Goal: Task Accomplishment & Management: Use online tool/utility

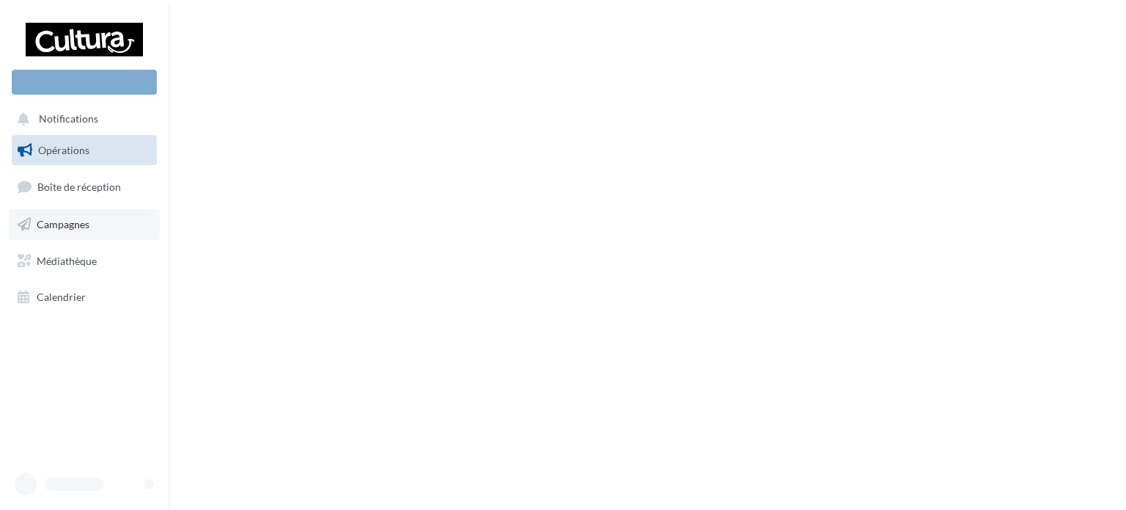
click at [54, 225] on span "Campagnes" at bounding box center [63, 224] width 53 height 12
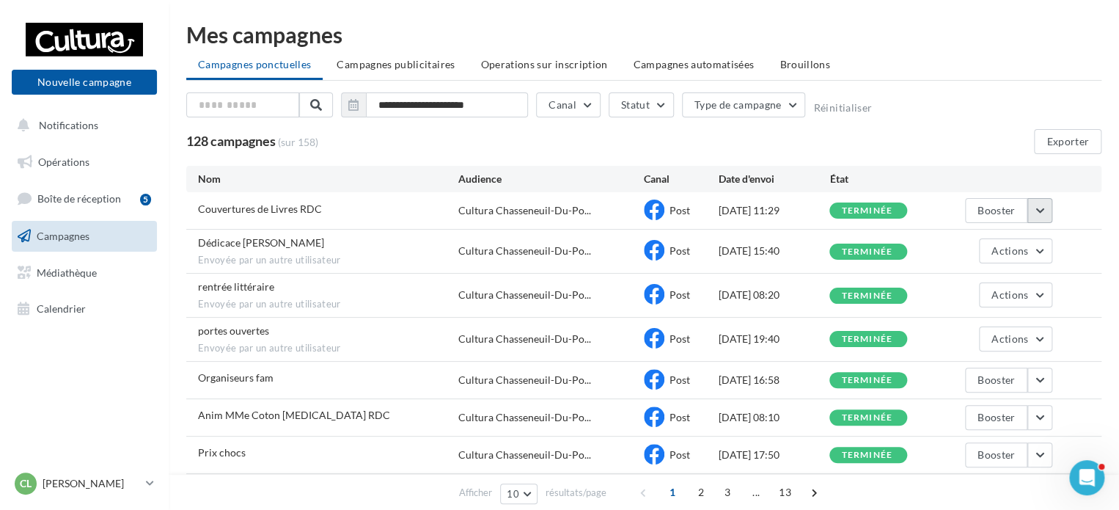
click at [1041, 210] on button "button" at bounding box center [1039, 210] width 25 height 25
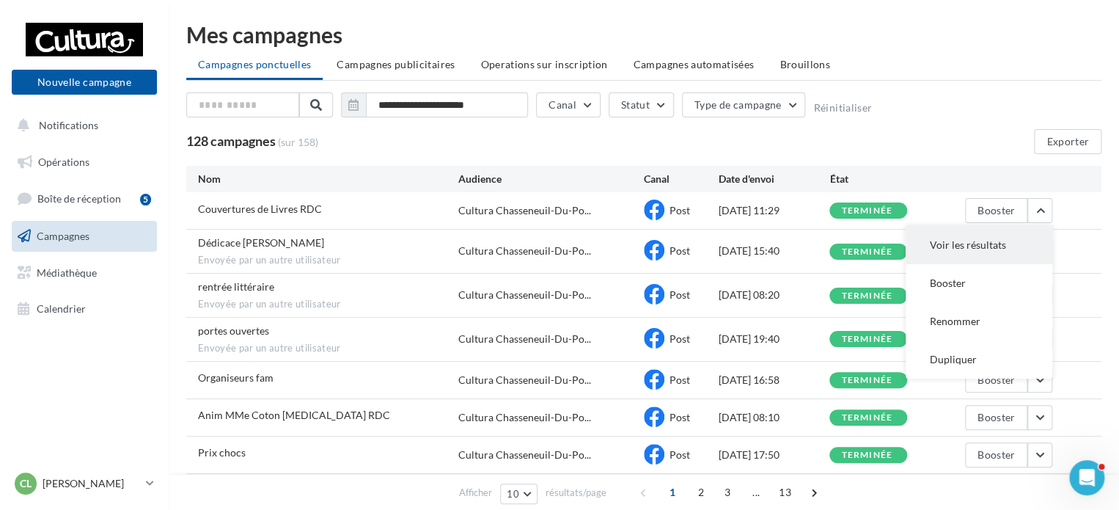
click at [983, 249] on button "Voir les résultats" at bounding box center [979, 245] width 147 height 38
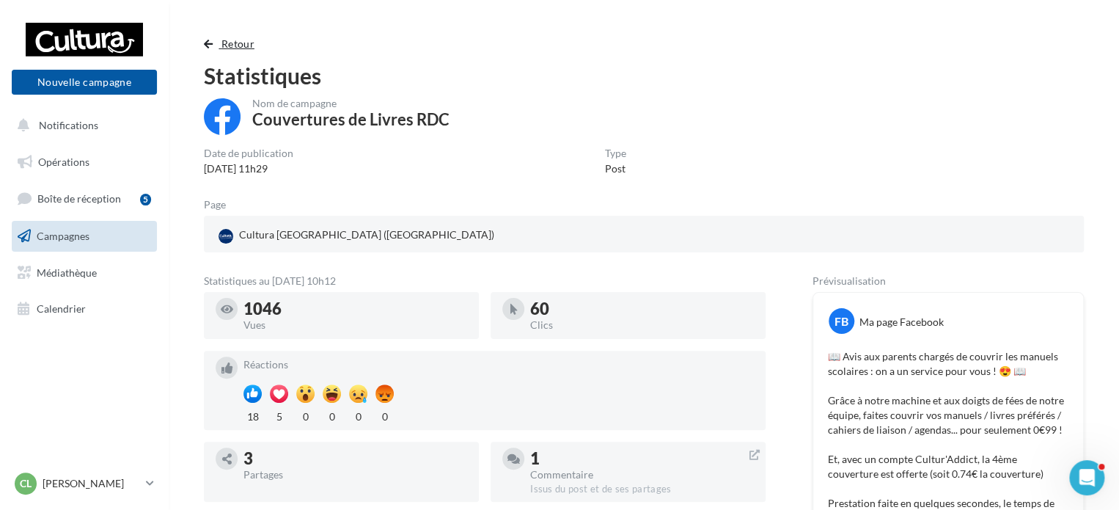
click at [220, 40] on button "Retour" at bounding box center [232, 44] width 56 height 18
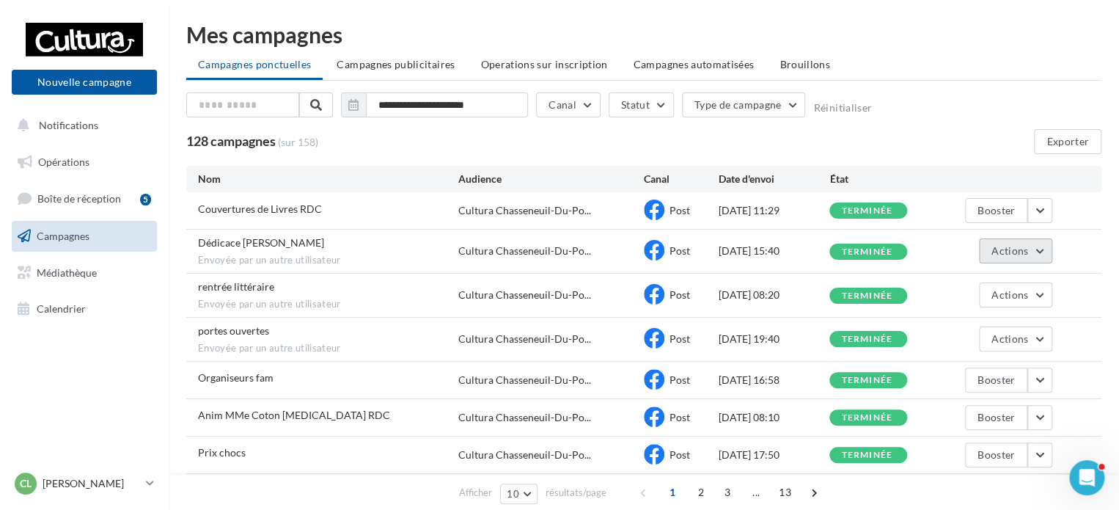
click at [1037, 252] on button "Actions" at bounding box center [1015, 250] width 73 height 25
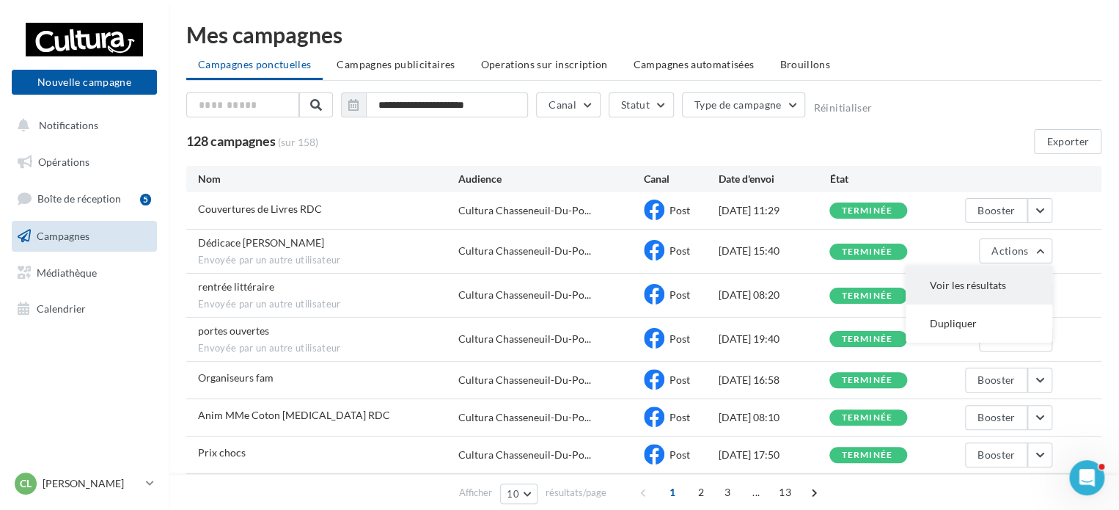
click at [954, 274] on button "Voir les résultats" at bounding box center [979, 285] width 147 height 38
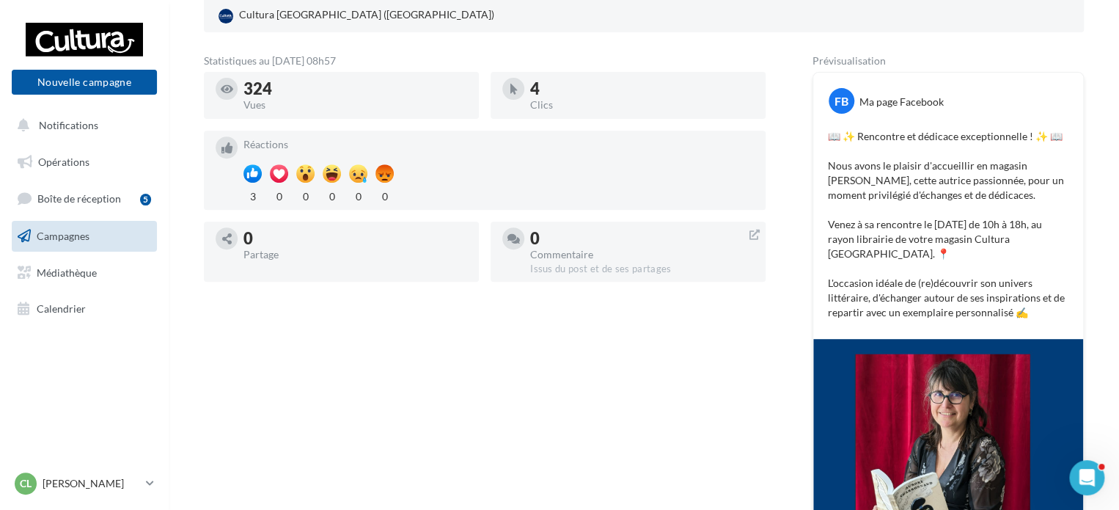
scroll to position [440, 0]
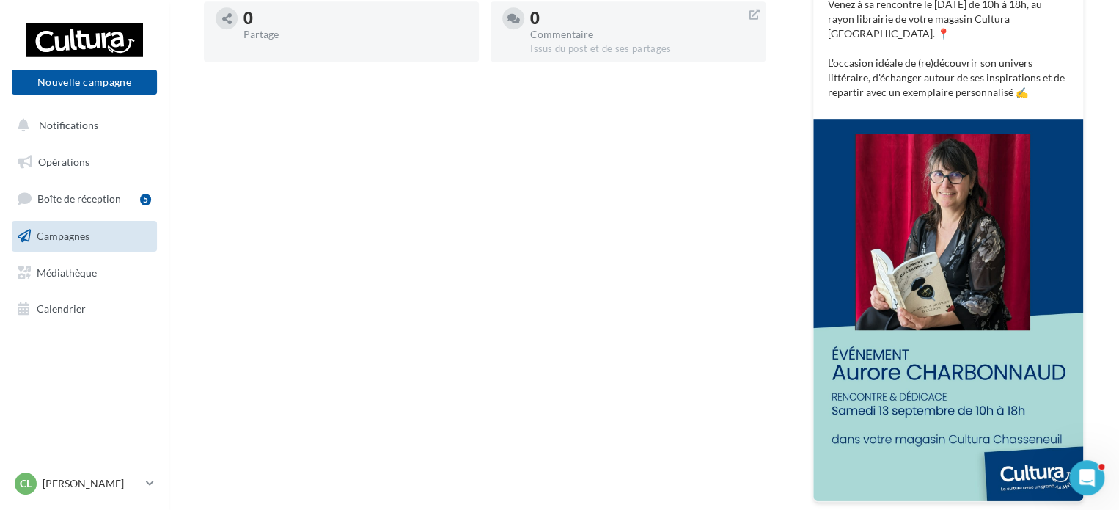
click at [931, 343] on img at bounding box center [948, 310] width 270 height 382
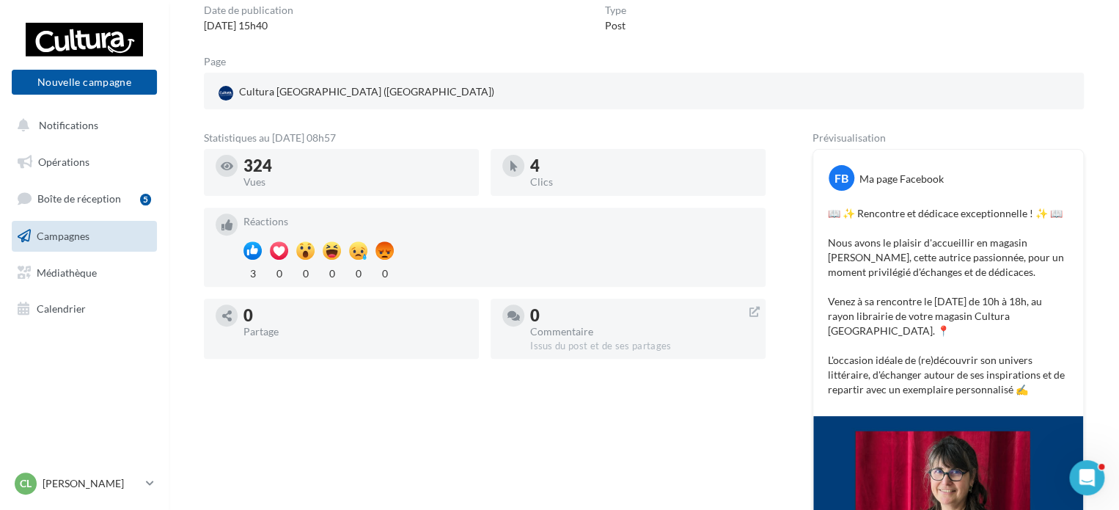
scroll to position [147, 0]
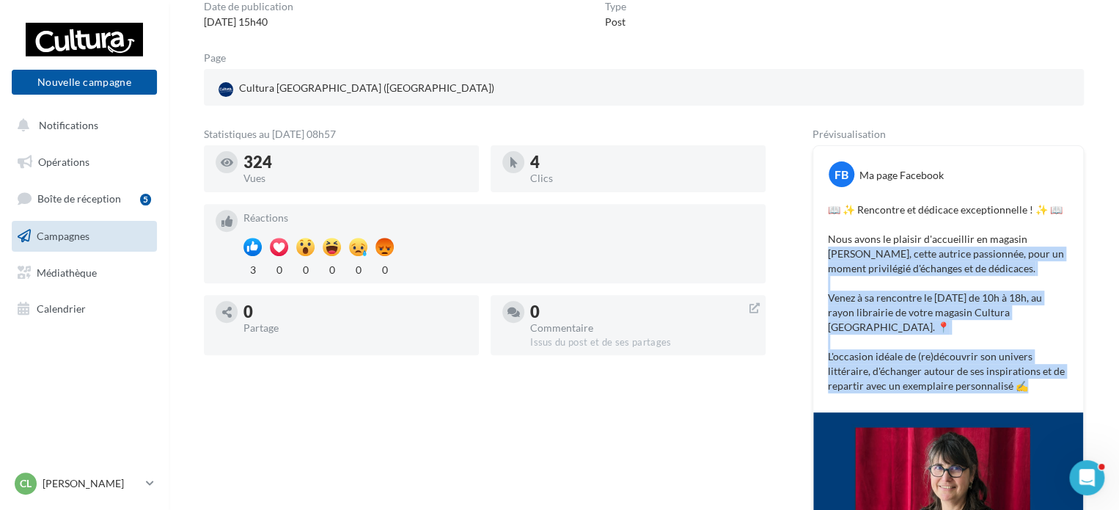
drag, startPoint x: 1020, startPoint y: 236, endPoint x: 1057, endPoint y: 389, distance: 156.9
click at [1057, 389] on p "📖 ✨ Rencontre et dédicace exceptionnelle ! ✨ 📖 Nous avons le plaisir d'accueill…" at bounding box center [948, 297] width 241 height 191
copy p "Aurore Charbonnaud, cette autrice passionnée, pour un moment privilégié d'échan…"
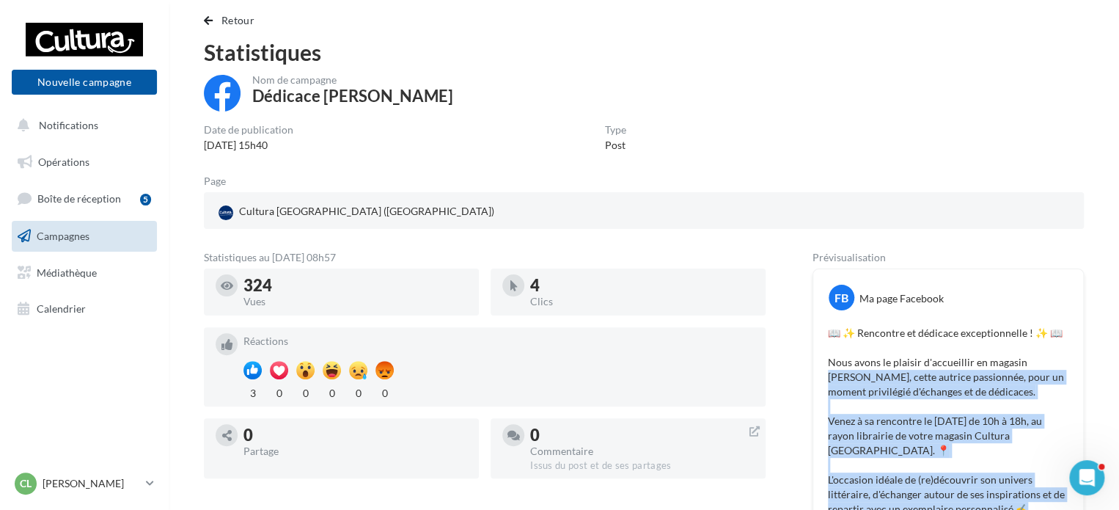
scroll to position [0, 0]
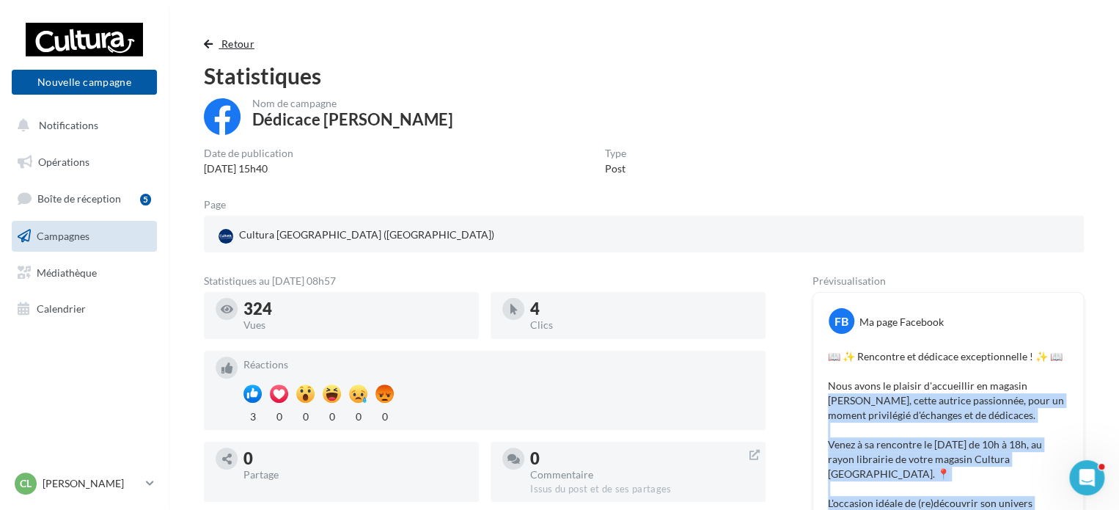
click at [221, 45] on span "Retour" at bounding box center [237, 43] width 33 height 12
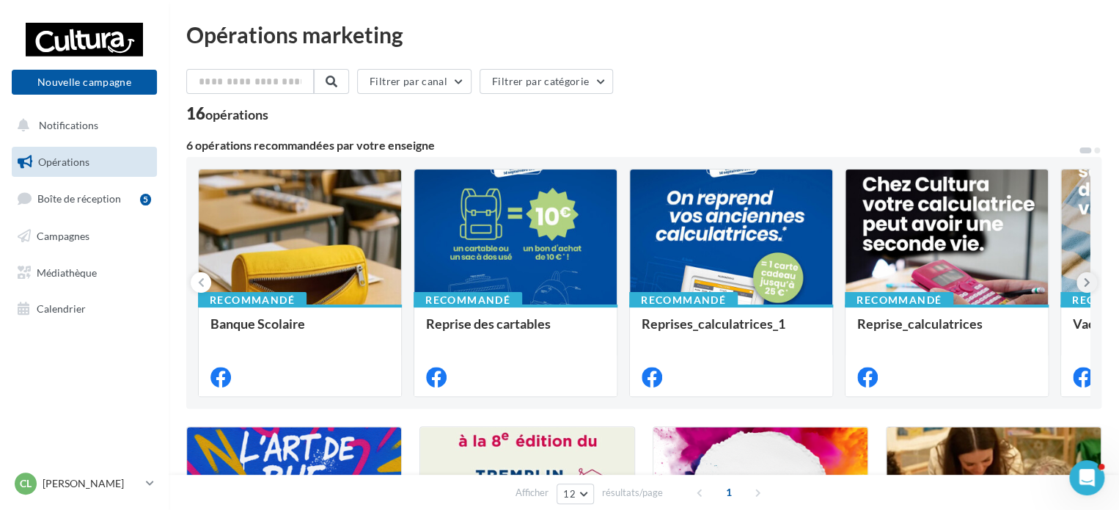
click at [1091, 276] on button at bounding box center [1087, 282] width 21 height 21
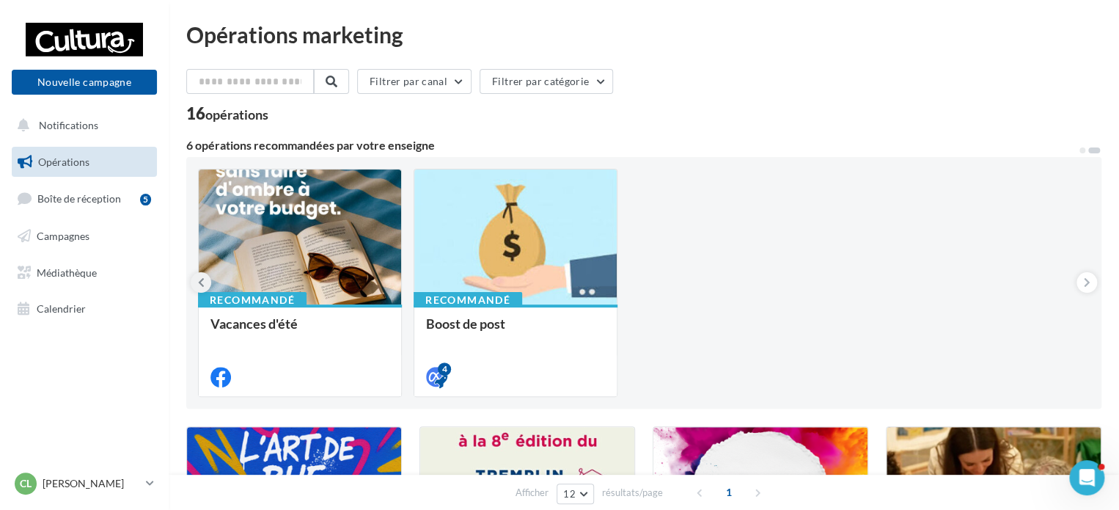
click at [202, 281] on icon at bounding box center [201, 282] width 7 height 15
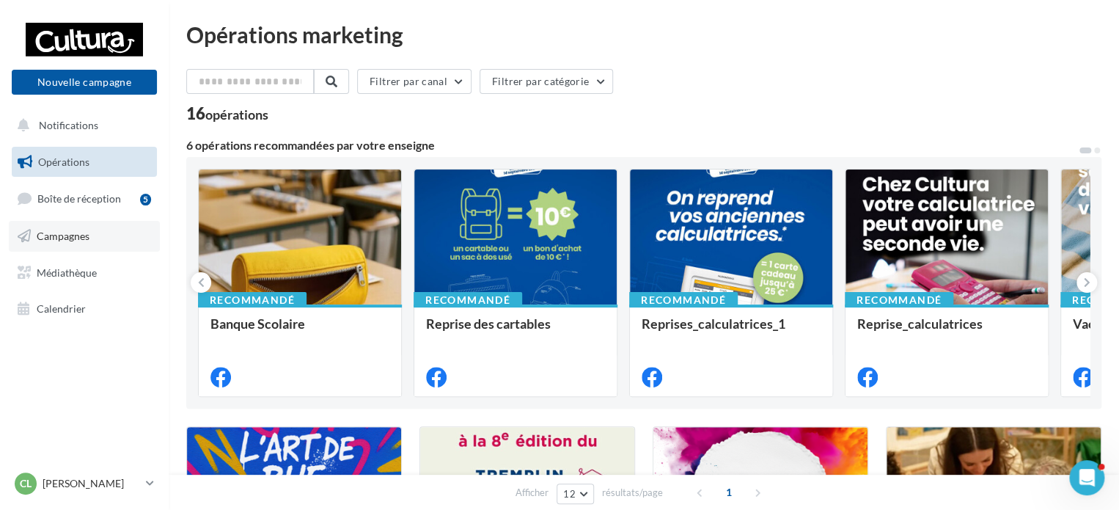
click at [62, 243] on link "Campagnes" at bounding box center [84, 236] width 151 height 31
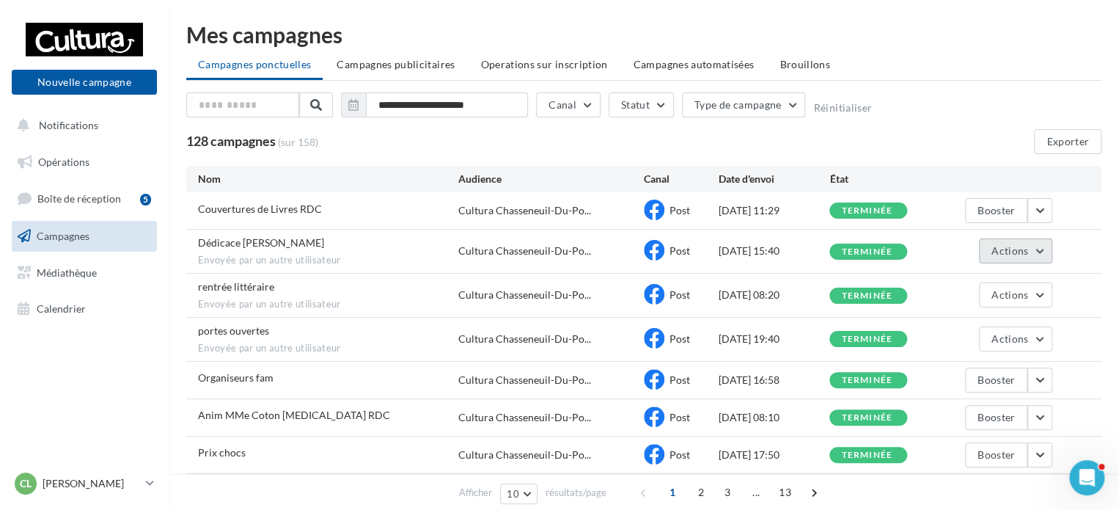
click at [1042, 245] on button "Actions" at bounding box center [1015, 250] width 73 height 25
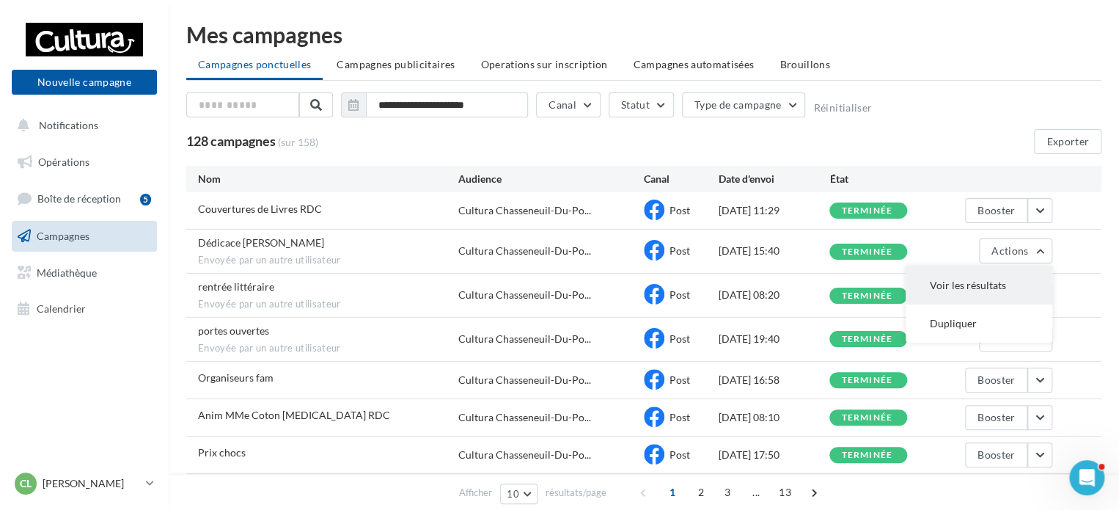
click at [948, 293] on button "Voir les résultats" at bounding box center [979, 285] width 147 height 38
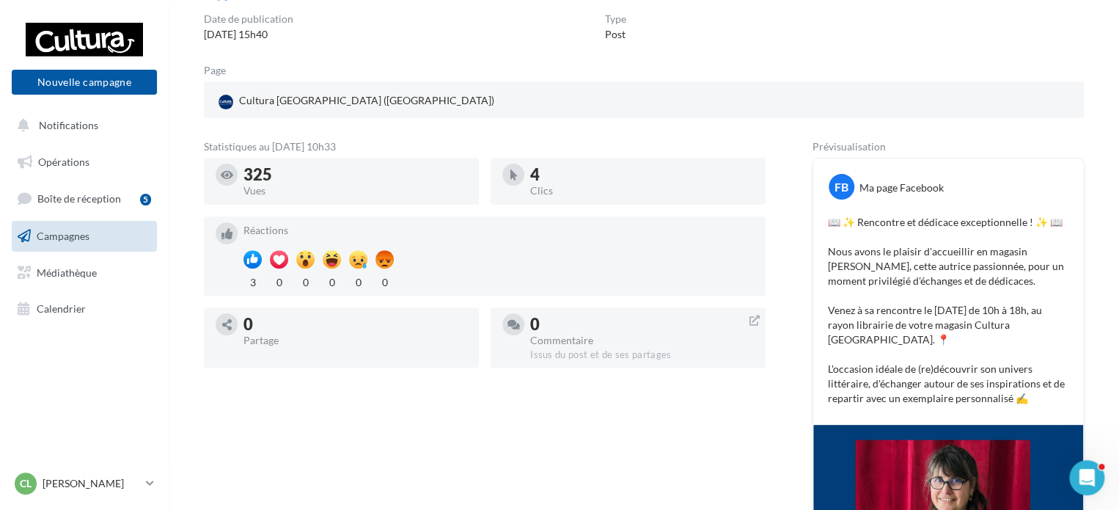
scroll to position [147, 0]
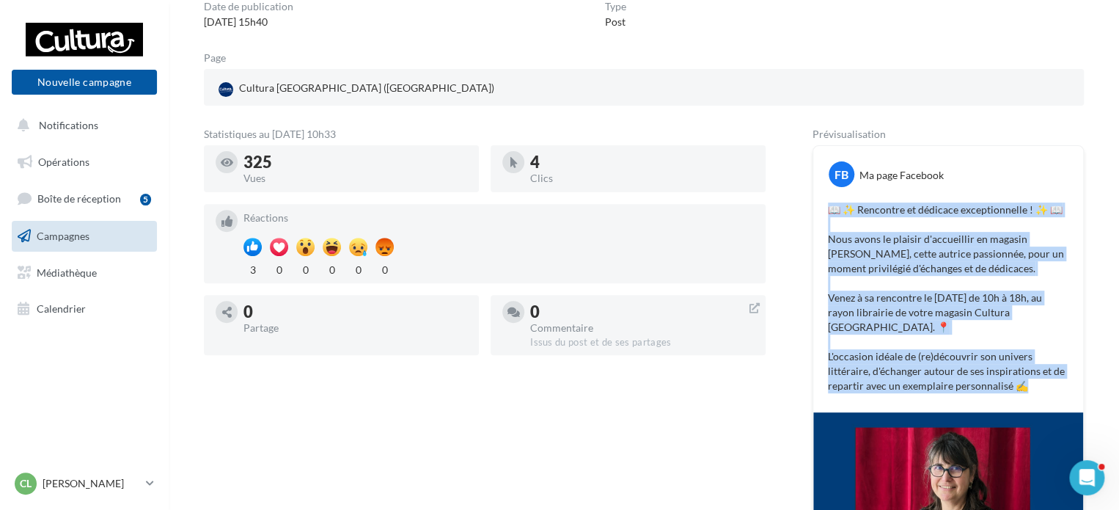
drag, startPoint x: 1022, startPoint y: 384, endPoint x: 813, endPoint y: 208, distance: 273.3
click at [813, 208] on div "FB Ma page Facebook 📖 ✨ Rencontre et dédicace exceptionnelle ! ✨ 📖 Nous avons l…" at bounding box center [948, 279] width 270 height 266
copy p "📖 ✨ Rencontre et dédicace exceptionnelle ! ✨ 📖 Nous avons le plaisir d'accueill…"
